Goal: Use online tool/utility: Use online tool/utility

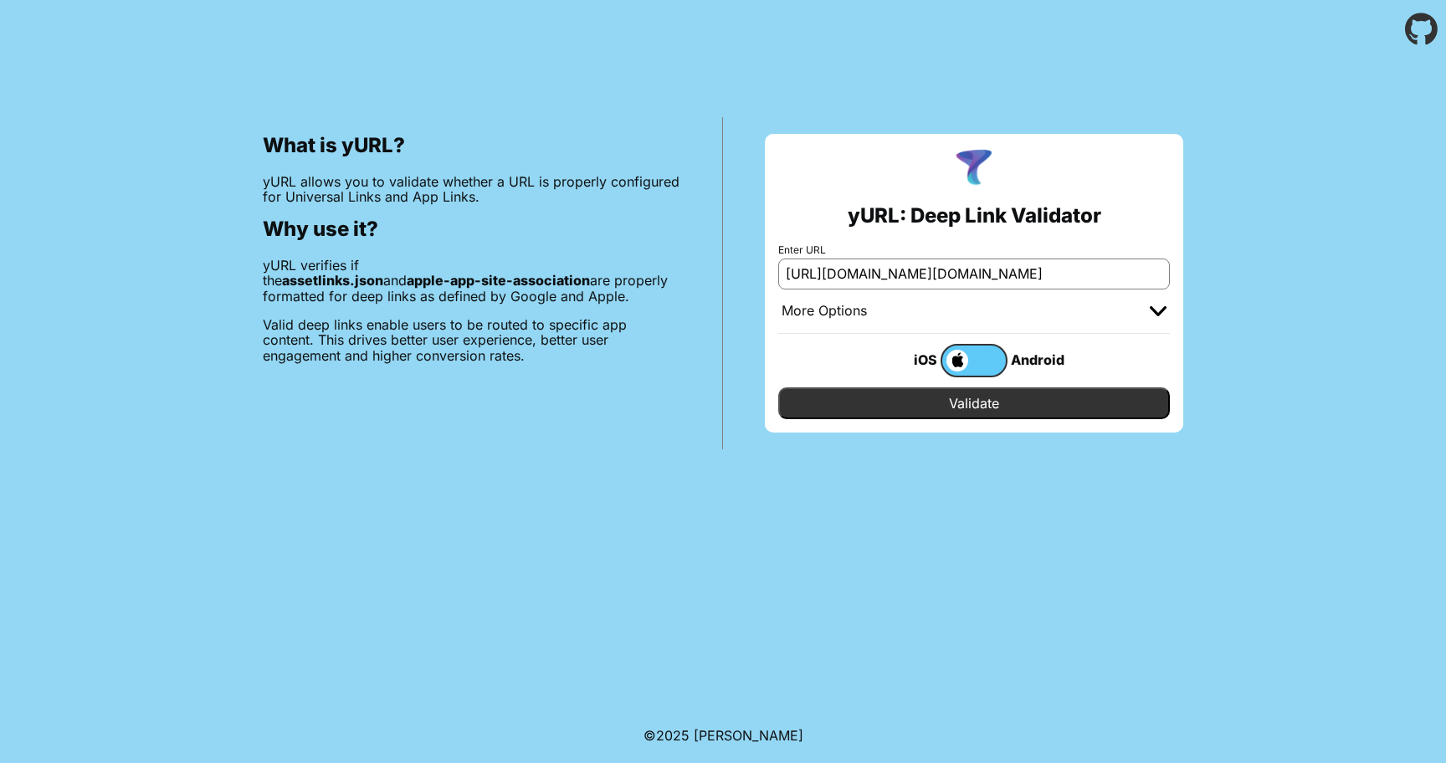
click at [985, 397] on input "Validate" at bounding box center [973, 403] width 391 height 32
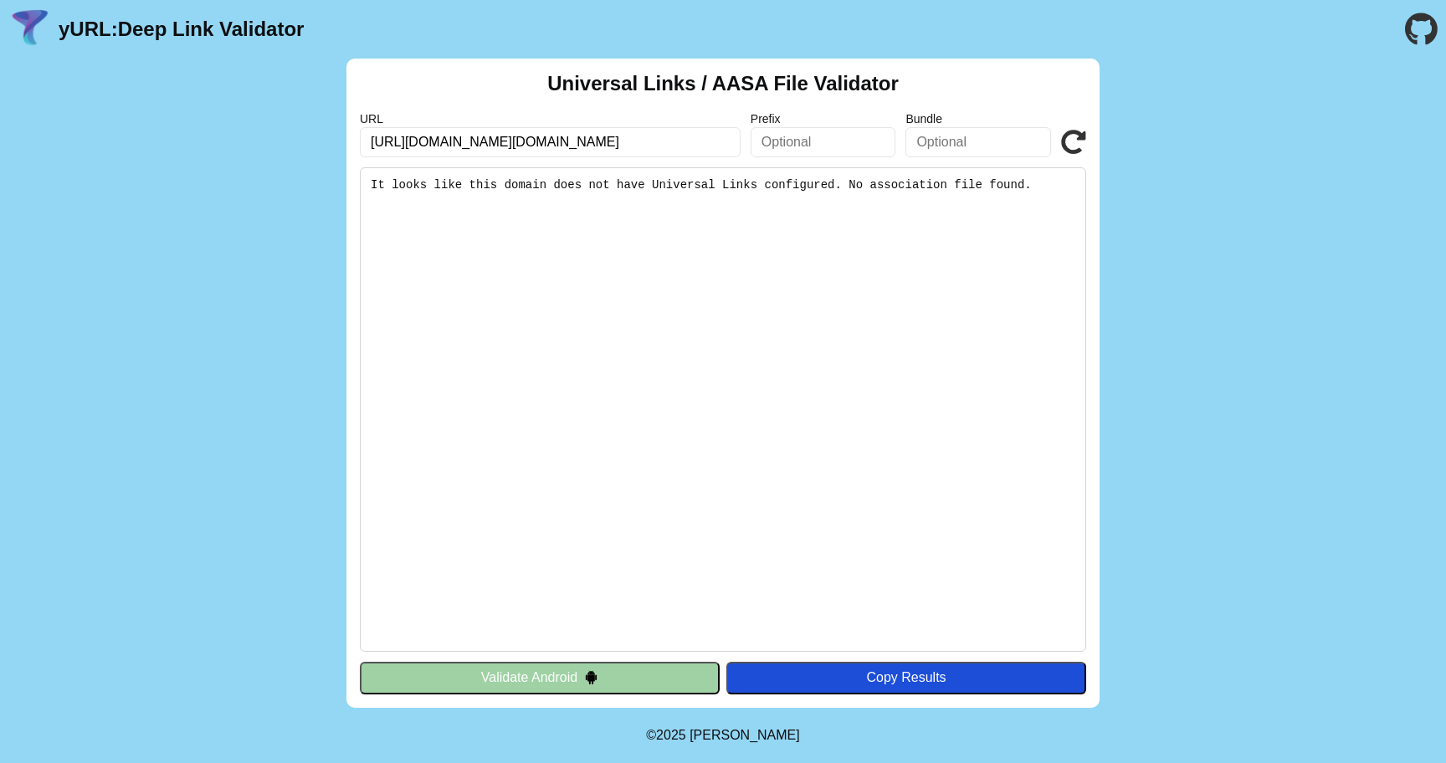
scroll to position [0, 49]
drag, startPoint x: 539, startPoint y: 144, endPoint x: 832, endPoint y: 172, distance: 295.0
click at [832, 172] on div "Universal Links / AASA File Validator URL https://app-site-association.cdn-appl…" at bounding box center [722, 383] width 753 height 649
click at [672, 136] on input "[URL][DOMAIN_NAME][DOMAIN_NAME]" at bounding box center [550, 142] width 381 height 30
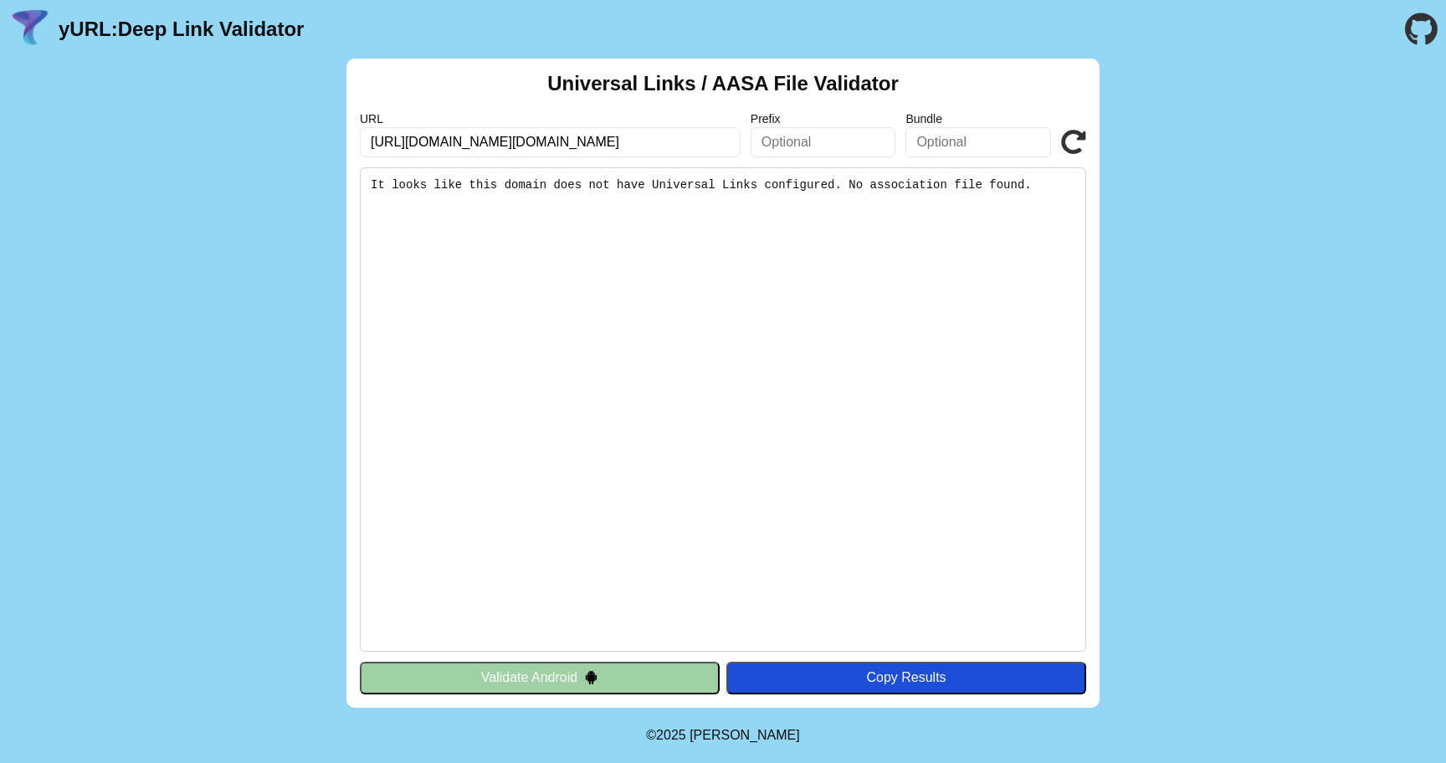
click at [672, 136] on input "[URL][DOMAIN_NAME][DOMAIN_NAME]" at bounding box center [550, 142] width 381 height 30
paste input "id.phishme.live/.well-known/apple-app-site-association"
type input "https://id.phishme.live/.well-known/apple-app-site-association"
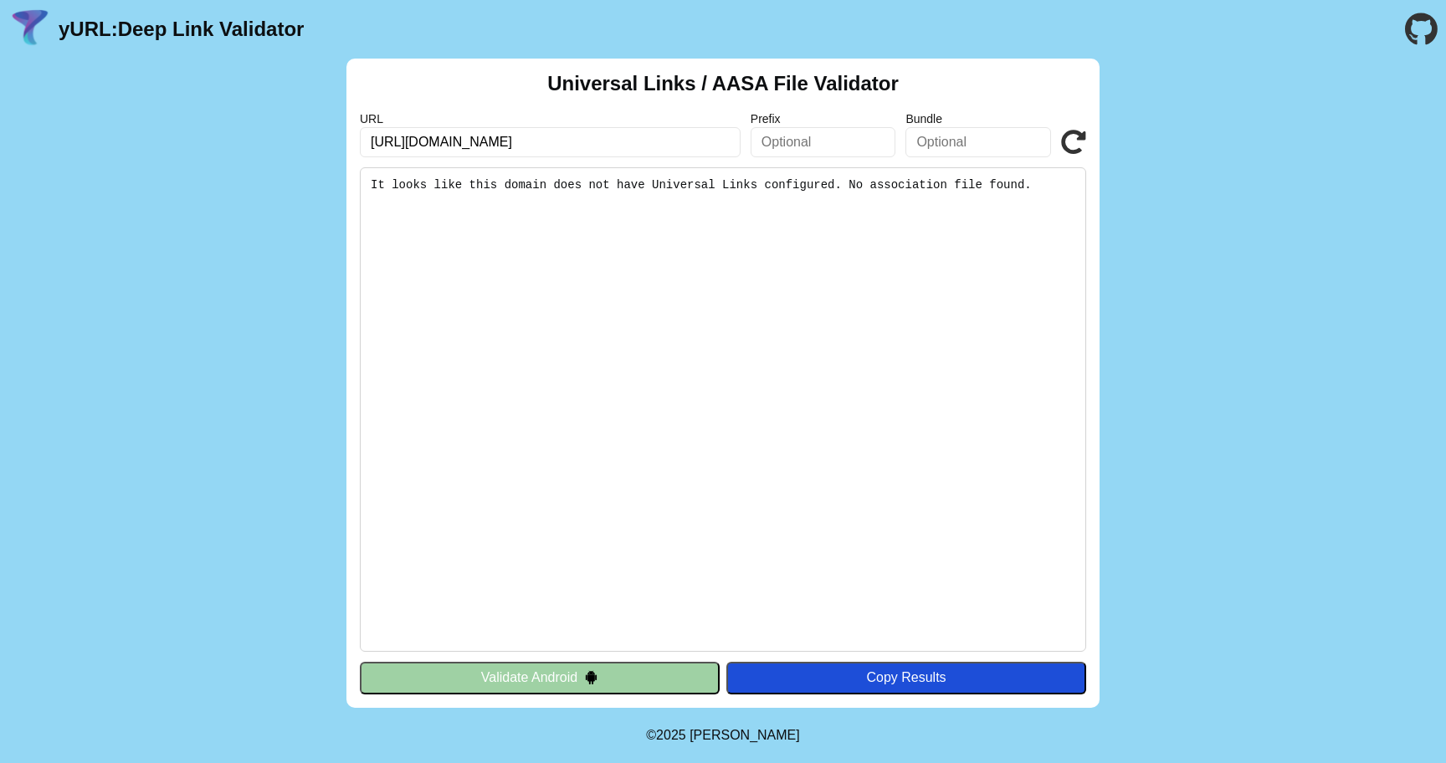
scroll to position [0, 0]
click at [1073, 139] on icon at bounding box center [1073, 142] width 25 height 25
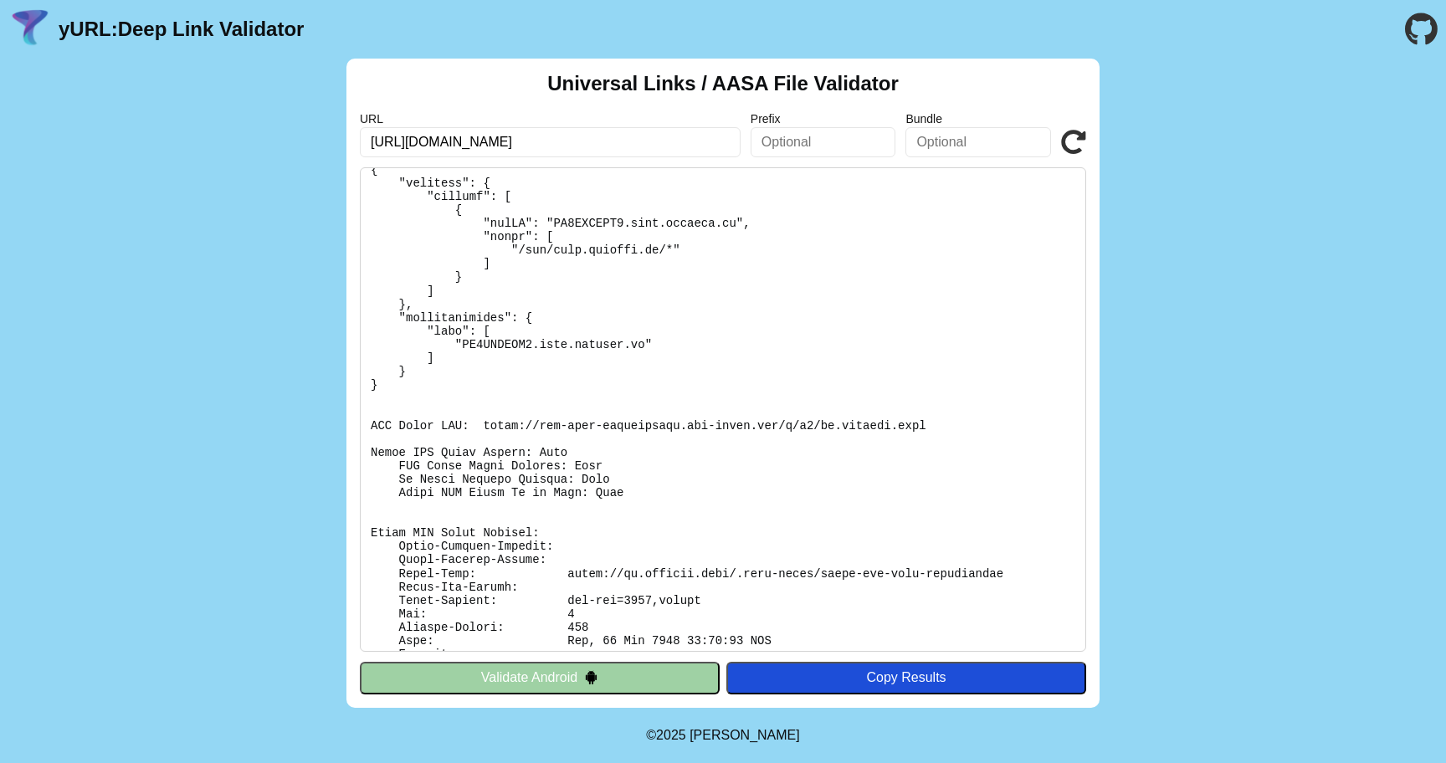
scroll to position [197, 0]
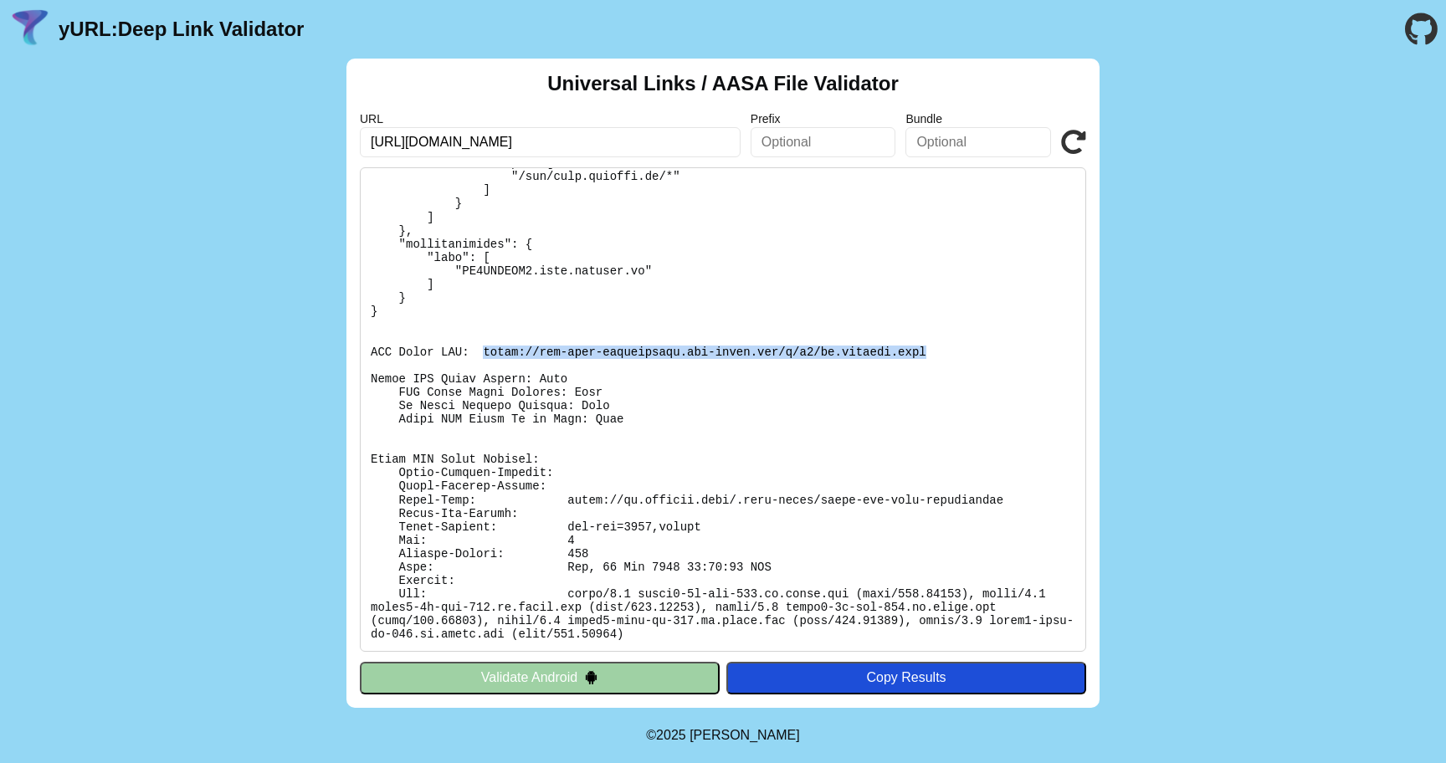
drag, startPoint x: 484, startPoint y: 350, endPoint x: 928, endPoint y: 355, distance: 444.2
click at [928, 355] on pre at bounding box center [723, 409] width 726 height 484
copy pre "[URL][DOMAIN_NAME][DOMAIN_NAME]"
